Goal: Find specific page/section: Find specific page/section

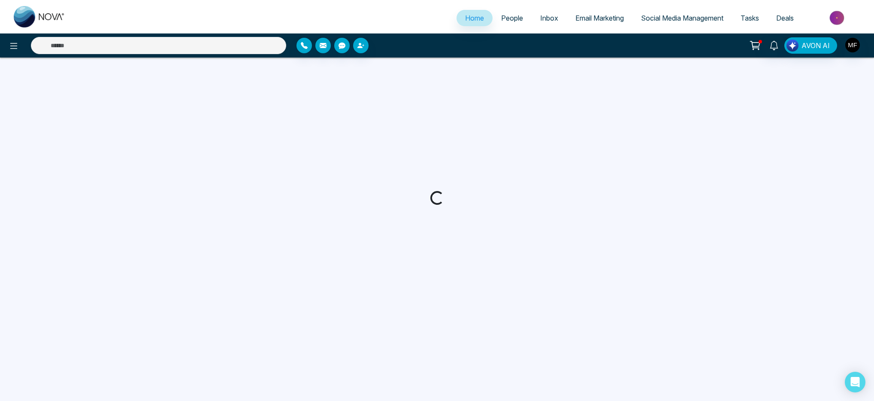
select select "*"
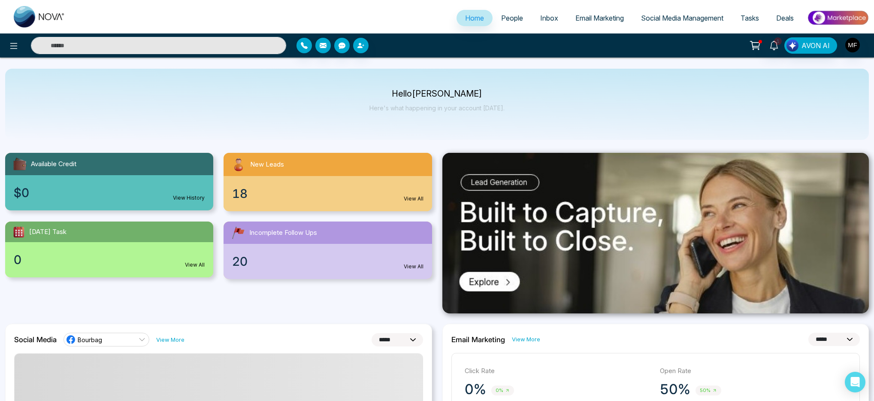
click at [504, 24] on link "People" at bounding box center [511, 18] width 39 height 16
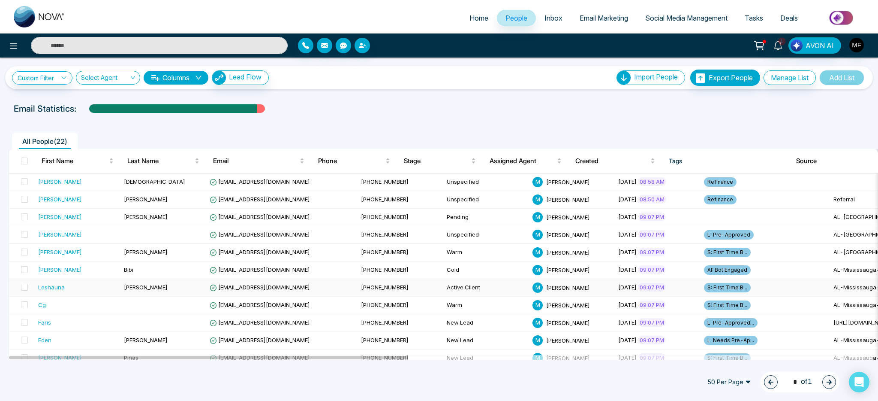
click at [65, 289] on div "Leshauna" at bounding box center [77, 287] width 79 height 9
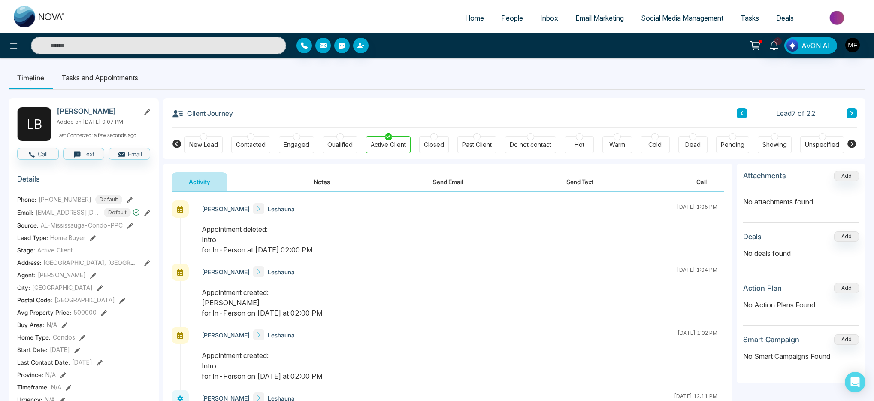
click at [319, 175] on button "Notes" at bounding box center [321, 181] width 51 height 19
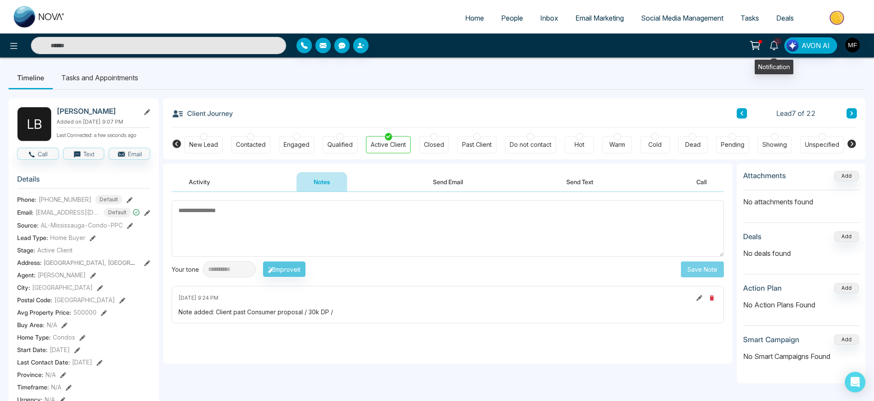
click at [774, 47] on icon at bounding box center [773, 45] width 9 height 9
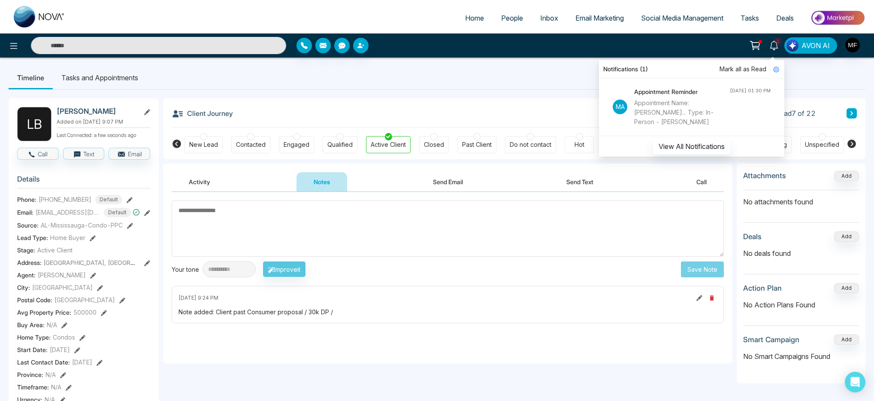
click at [563, 92] on div "**********" at bounding box center [437, 400] width 857 height 621
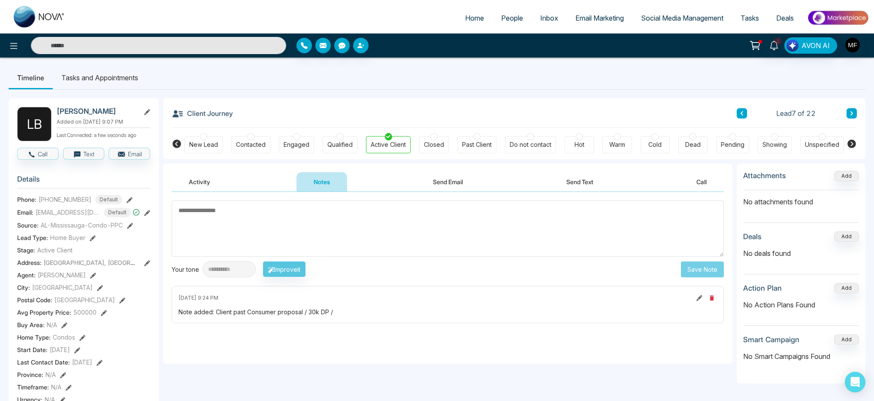
click at [753, 49] on circle at bounding box center [753, 49] width 1 height 1
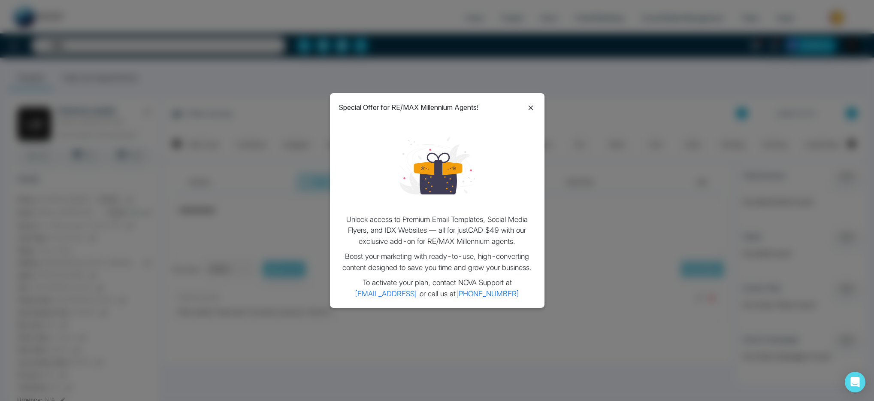
click at [530, 105] on icon at bounding box center [530, 108] width 10 height 10
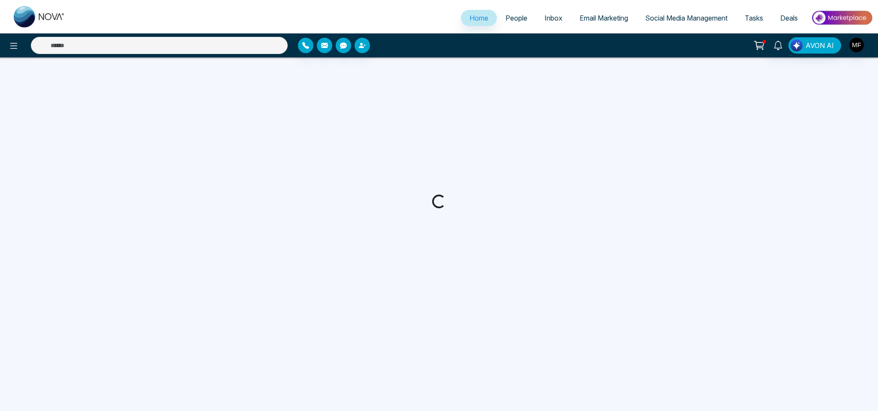
select select "*"
